Goal: Task Accomplishment & Management: Manage account settings

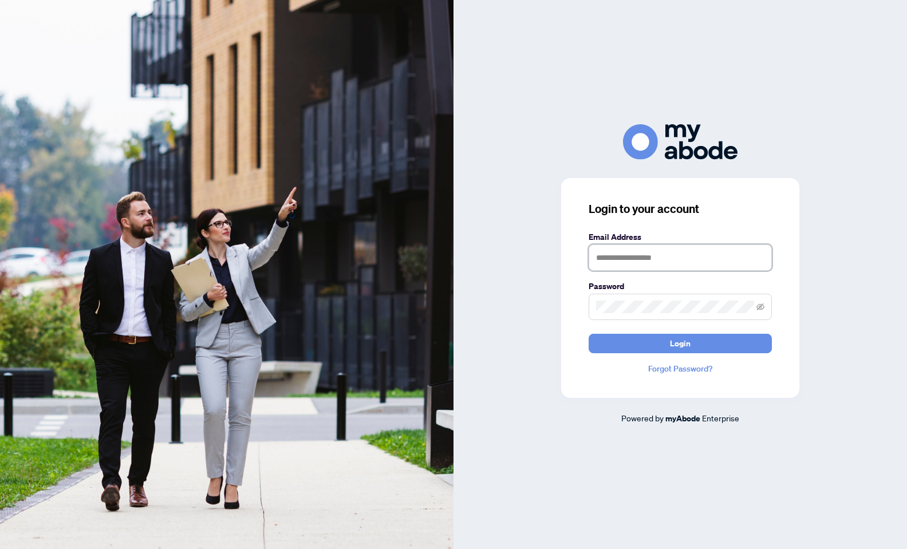
type input "**********"
click at [680, 343] on button "Login" at bounding box center [680, 343] width 183 height 19
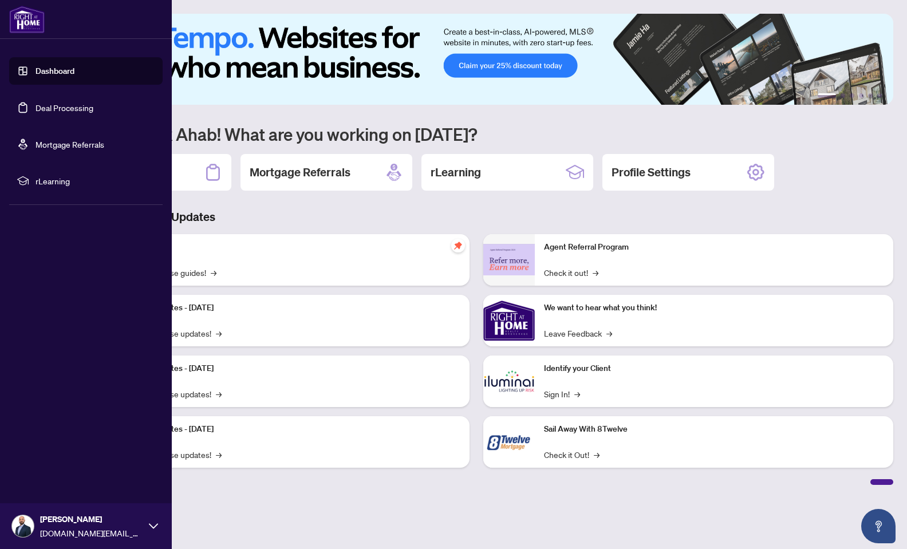
click at [48, 70] on link "Dashboard" at bounding box center [55, 71] width 39 height 10
click at [42, 106] on link "Deal Processing" at bounding box center [65, 108] width 58 height 10
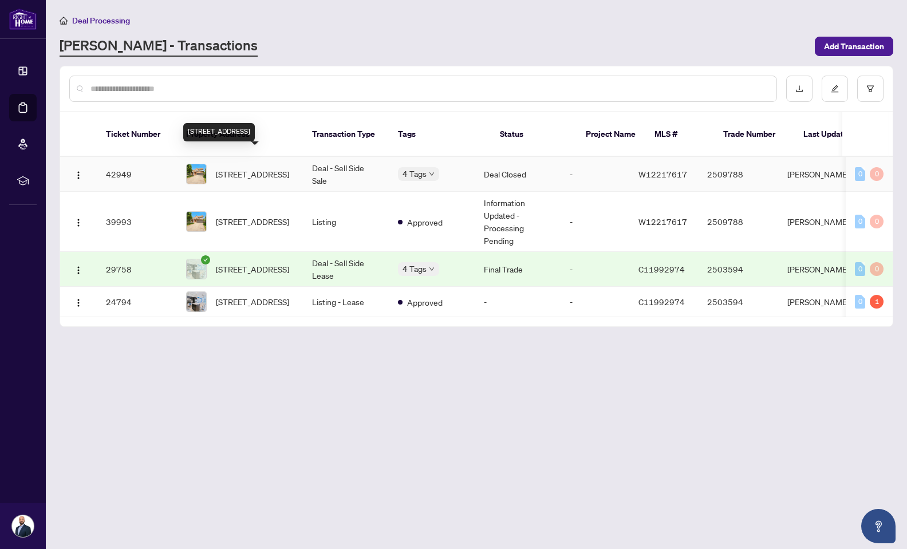
click at [288, 168] on span "[STREET_ADDRESS]" at bounding box center [252, 174] width 73 height 13
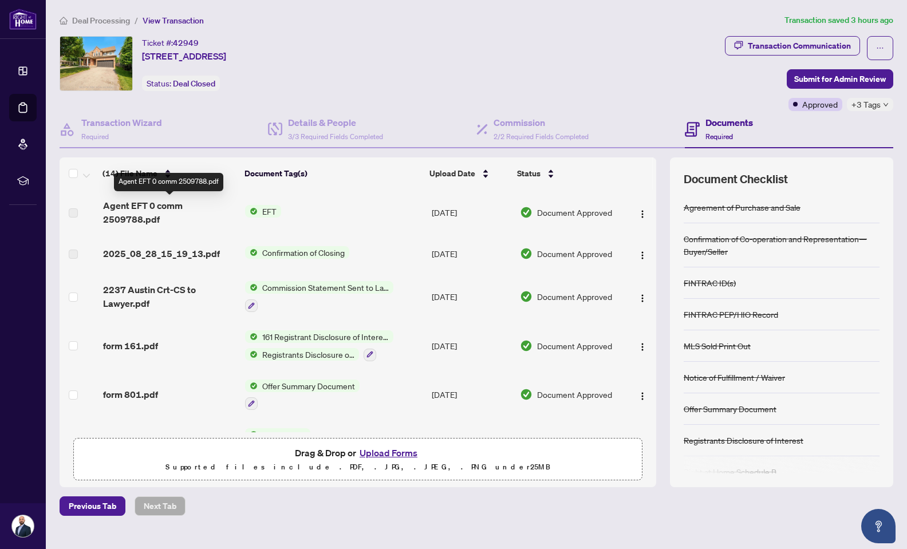
click at [150, 208] on span "Agent EFT 0 comm 2509788.pdf" at bounding box center [169, 212] width 133 height 27
click at [135, 214] on span "Agent EFT 0 comm 2509788.pdf" at bounding box center [169, 212] width 133 height 27
click at [142, 250] on span "2025_08_28_15_19_13.pdf" at bounding box center [161, 254] width 117 height 14
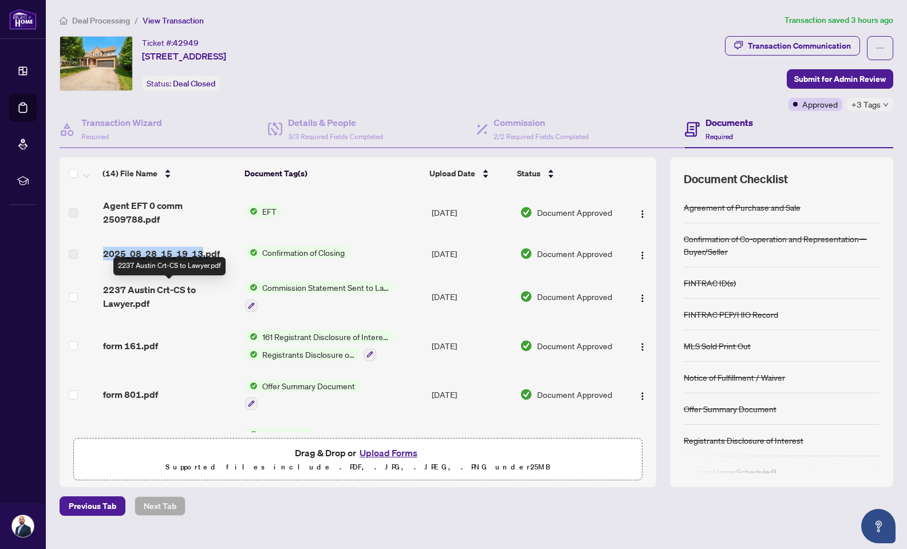
click at [128, 301] on span "2237 Austin Crt-CS to Lawyer.pdf" at bounding box center [169, 296] width 133 height 27
click at [325, 253] on span "Confirmation of Closing" at bounding box center [304, 252] width 92 height 13
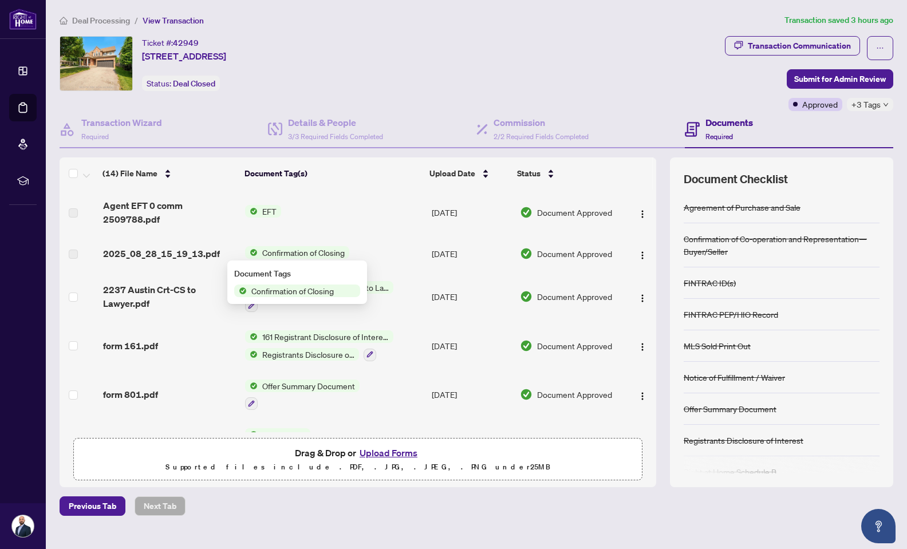
click at [537, 257] on span "Document Approved" at bounding box center [574, 253] width 75 height 13
click at [162, 255] on span "2025_08_28_15_19_13.pdf" at bounding box center [161, 254] width 117 height 14
click at [97, 261] on td at bounding box center [79, 253] width 39 height 37
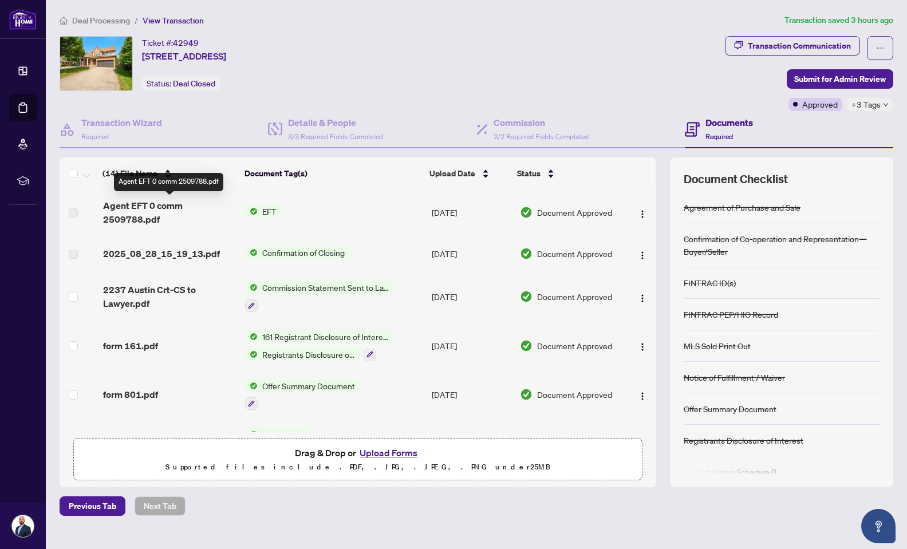
click at [121, 208] on span "Agent EFT 0 comm 2509788.pdf" at bounding box center [169, 212] width 133 height 27
click at [127, 223] on span "Agent EFT 0 comm 2509788.pdf" at bounding box center [169, 212] width 133 height 27
click at [188, 255] on span "2025_08_28_15_19_13.pdf" at bounding box center [161, 254] width 117 height 14
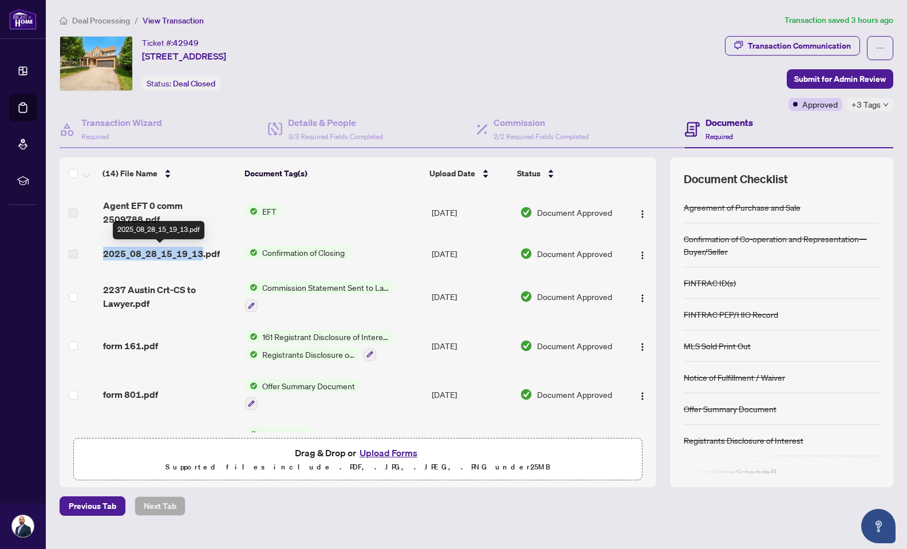
click at [188, 255] on span "2025_08_28_15_19_13.pdf" at bounding box center [161, 254] width 117 height 14
click at [236, 121] on div "Transaction Wizard Required" at bounding box center [164, 129] width 208 height 37
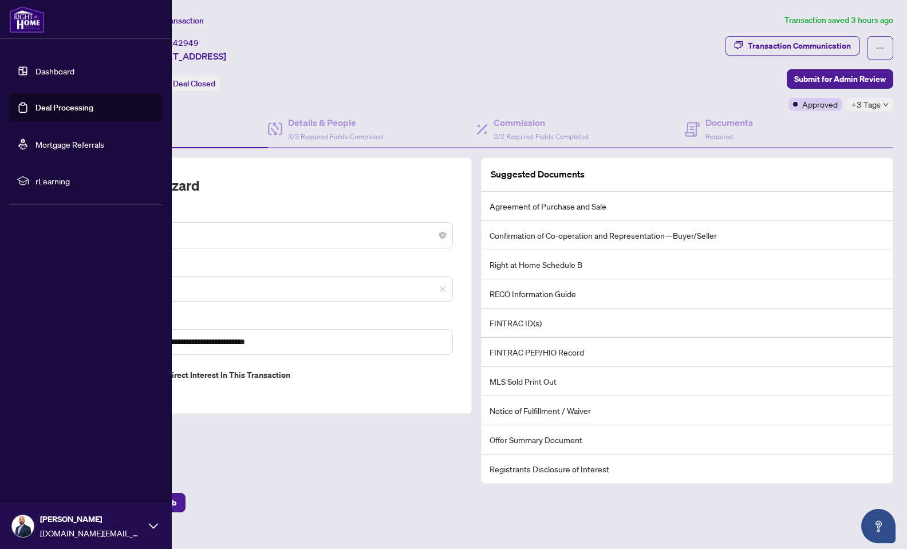
click at [30, 20] on img at bounding box center [27, 19] width 36 height 27
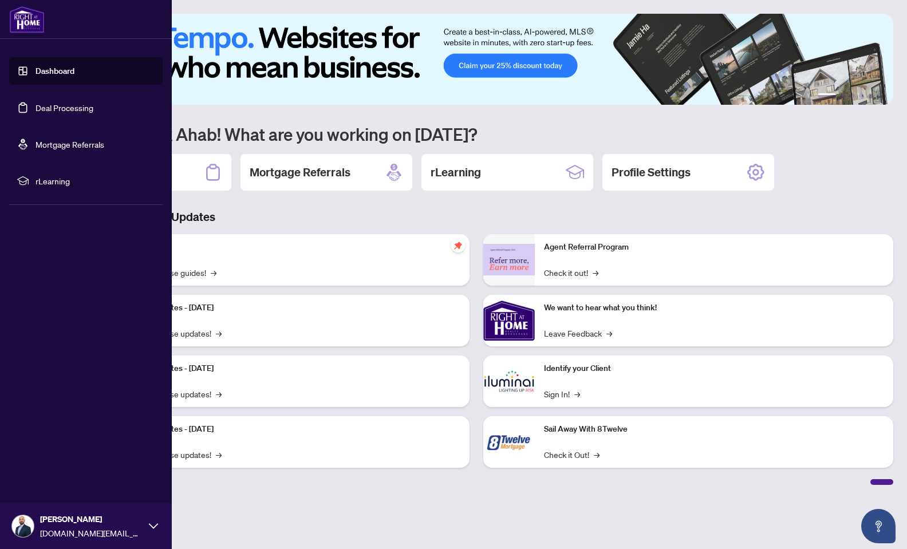
click at [58, 104] on link "Deal Processing" at bounding box center [65, 108] width 58 height 10
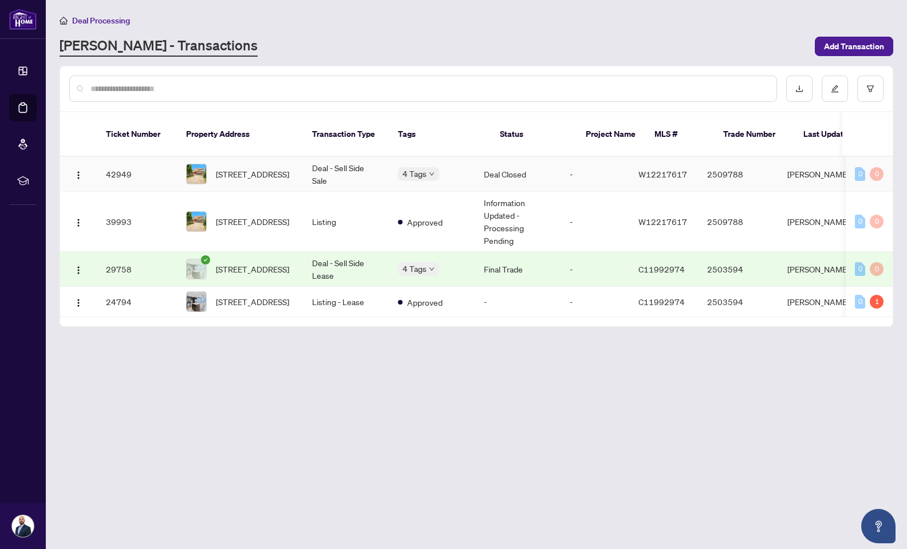
click at [298, 159] on td "[STREET_ADDRESS]" at bounding box center [240, 174] width 126 height 35
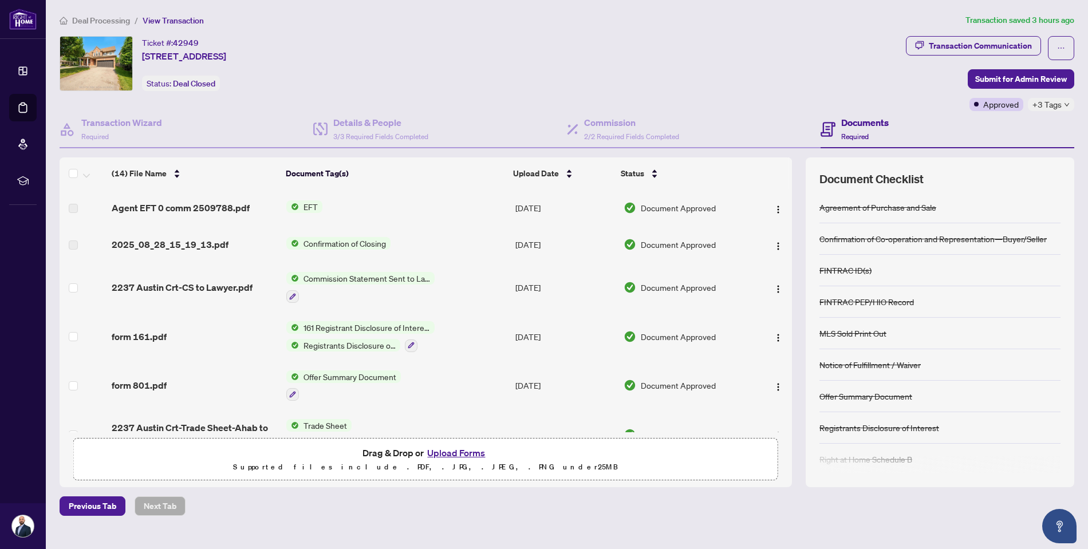
click at [787, 247] on td at bounding box center [773, 244] width 38 height 37
click at [774, 247] on img "button" at bounding box center [778, 246] width 9 height 9
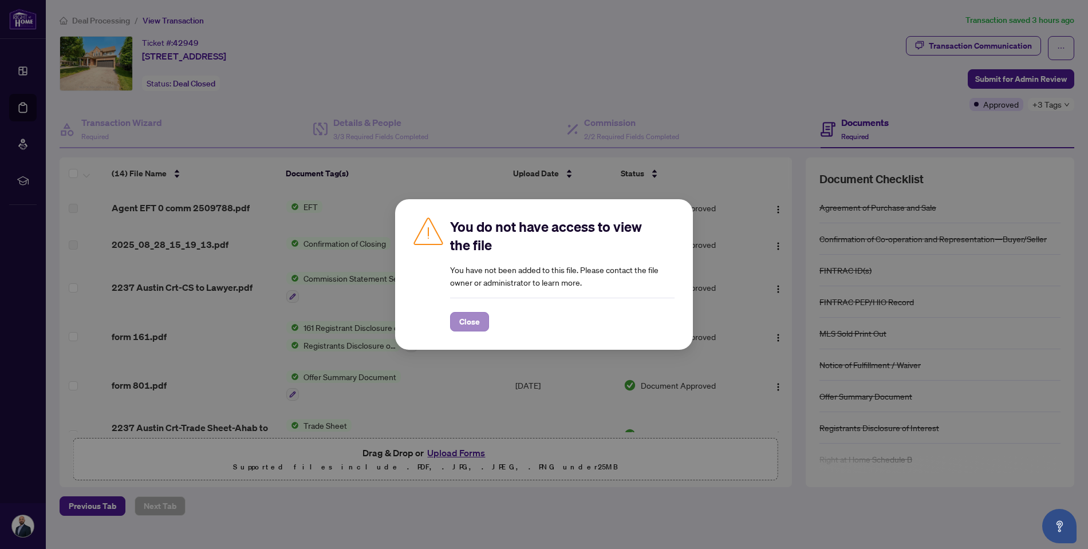
click at [477, 318] on span "Close" at bounding box center [469, 322] width 21 height 18
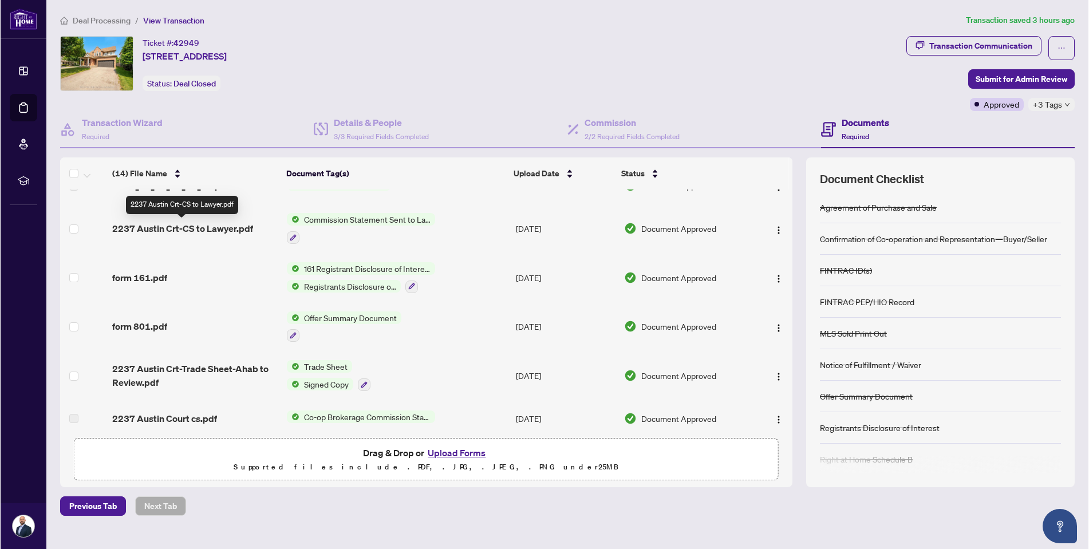
scroll to position [61, 0]
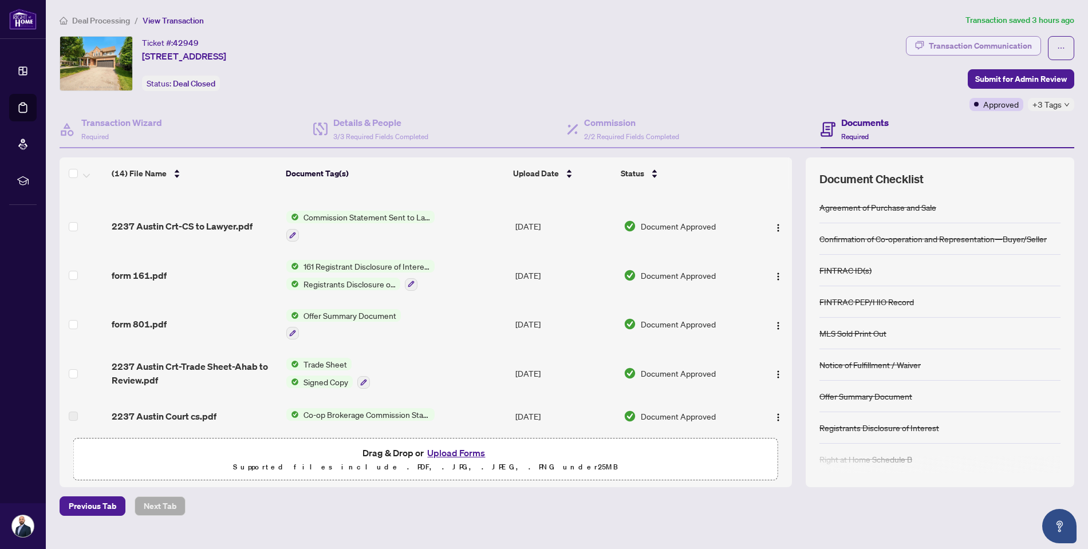
click at [907, 48] on div "Transaction Communication" at bounding box center [980, 46] width 103 height 18
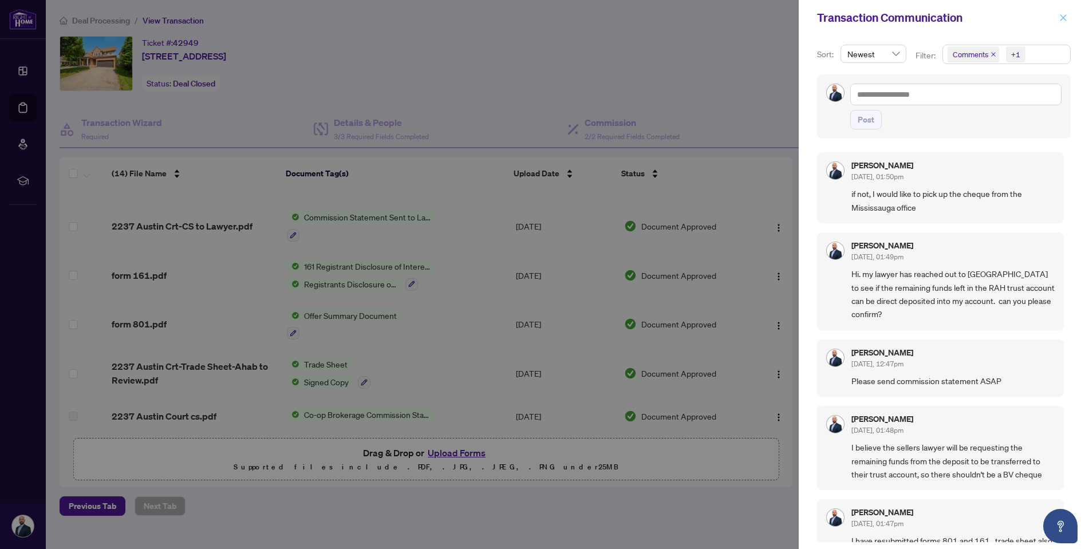
click at [907, 14] on button "button" at bounding box center [1063, 18] width 15 height 14
